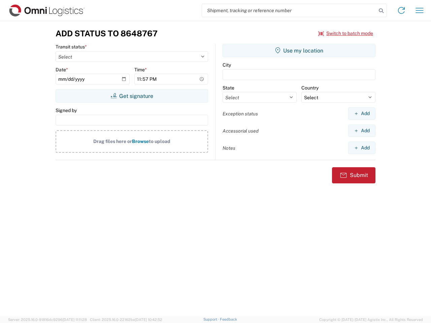
click at [289, 10] on input "search" at bounding box center [289, 10] width 174 height 13
click at [381, 11] on icon at bounding box center [380, 10] width 9 height 9
click at [401, 10] on icon at bounding box center [401, 10] width 11 height 11
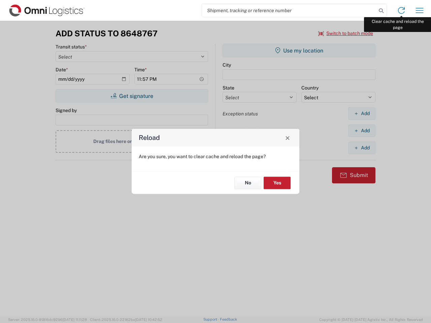
click at [419, 10] on div "Reload Are you sure, you want to clear cache and reload the page? No Yes" at bounding box center [215, 161] width 431 height 323
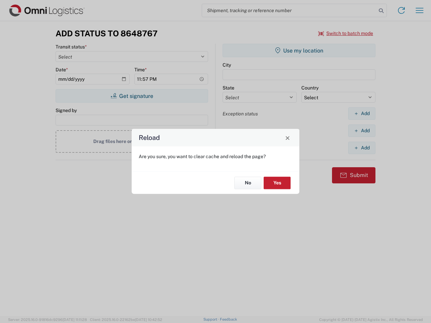
click at [346, 33] on div "Reload Are you sure, you want to clear cache and reload the page? No Yes" at bounding box center [215, 161] width 431 height 323
click at [132, 96] on div "Reload Are you sure, you want to clear cache and reload the page? No Yes" at bounding box center [215, 161] width 431 height 323
click at [299, 50] on div "Reload Are you sure, you want to clear cache and reload the page? No Yes" at bounding box center [215, 161] width 431 height 323
click at [361, 113] on div "Reload Are you sure, you want to clear cache and reload the page? No Yes" at bounding box center [215, 161] width 431 height 323
click at [361, 131] on div "Reload Are you sure, you want to clear cache and reload the page? No Yes" at bounding box center [215, 161] width 431 height 323
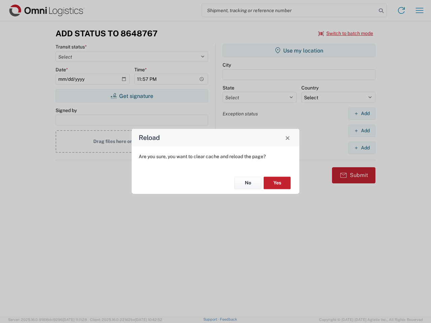
click at [361, 148] on div "Reload Are you sure, you want to clear cache and reload the page? No Yes" at bounding box center [215, 161] width 431 height 323
